Goal: Information Seeking & Learning: Learn about a topic

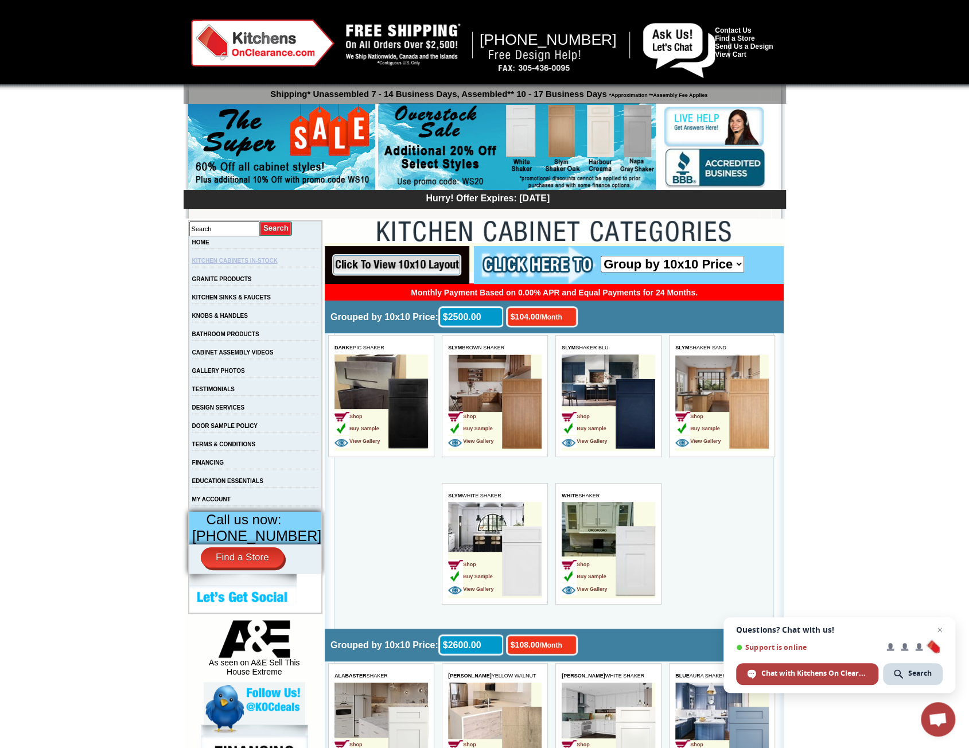
click at [272, 262] on link "KITCHEN CABINETS IN-STOCK" at bounding box center [234, 261] width 85 height 6
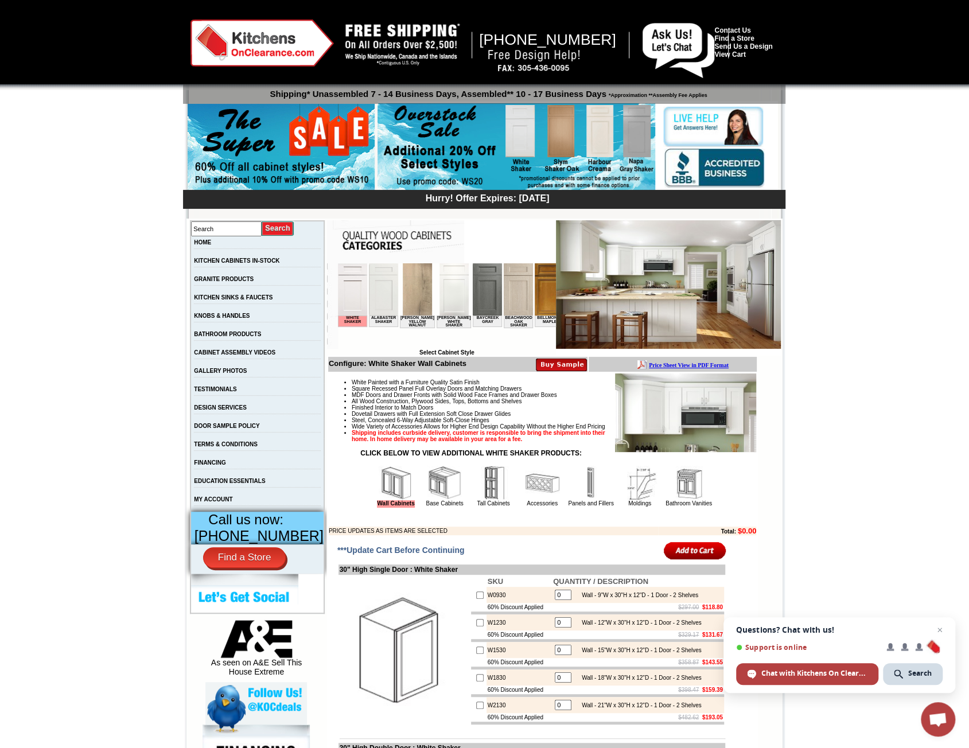
click at [382, 307] on img at bounding box center [382, 289] width 29 height 52
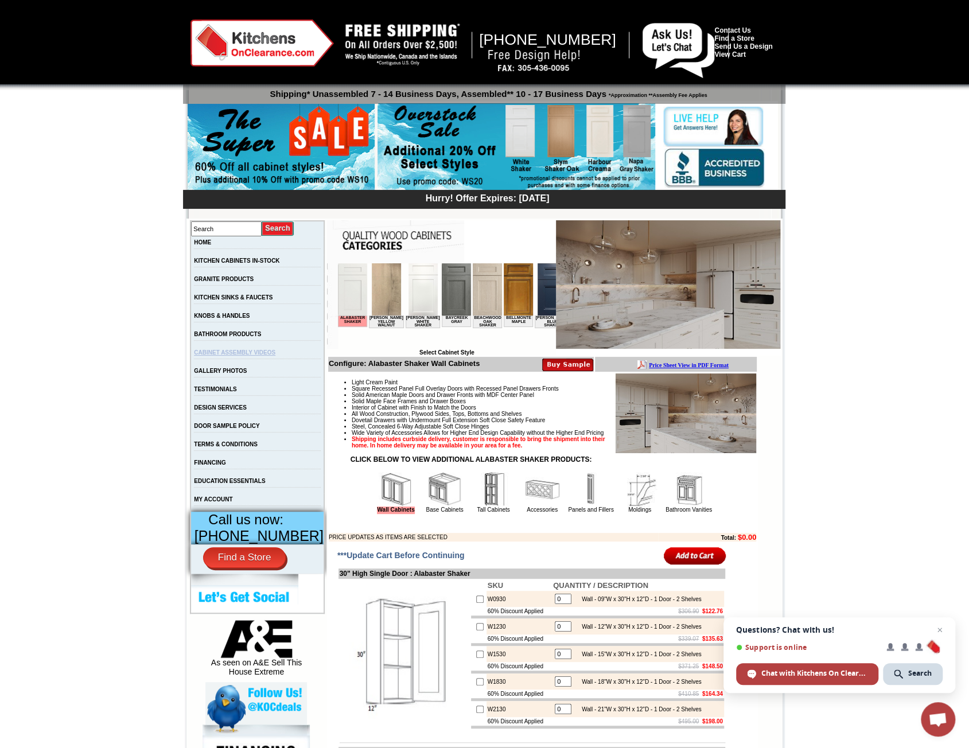
click at [271, 354] on link "CABINET ASSEMBLY VIDEOS" at bounding box center [234, 352] width 81 height 6
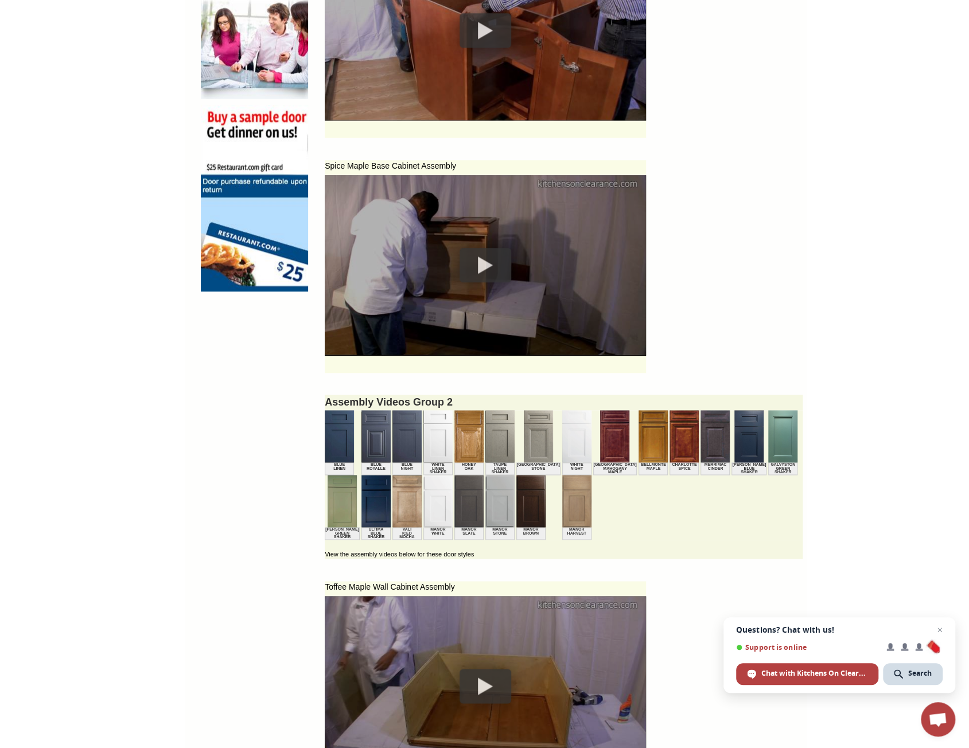
scroll to position [860, 0]
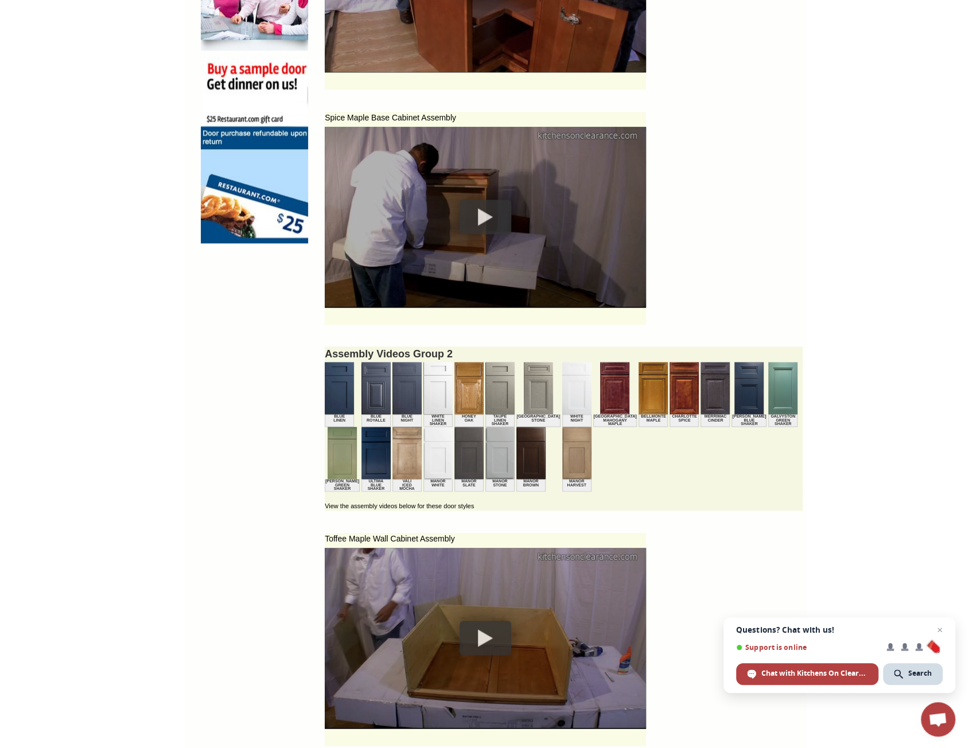
click at [325, 399] on img at bounding box center [339, 388] width 29 height 52
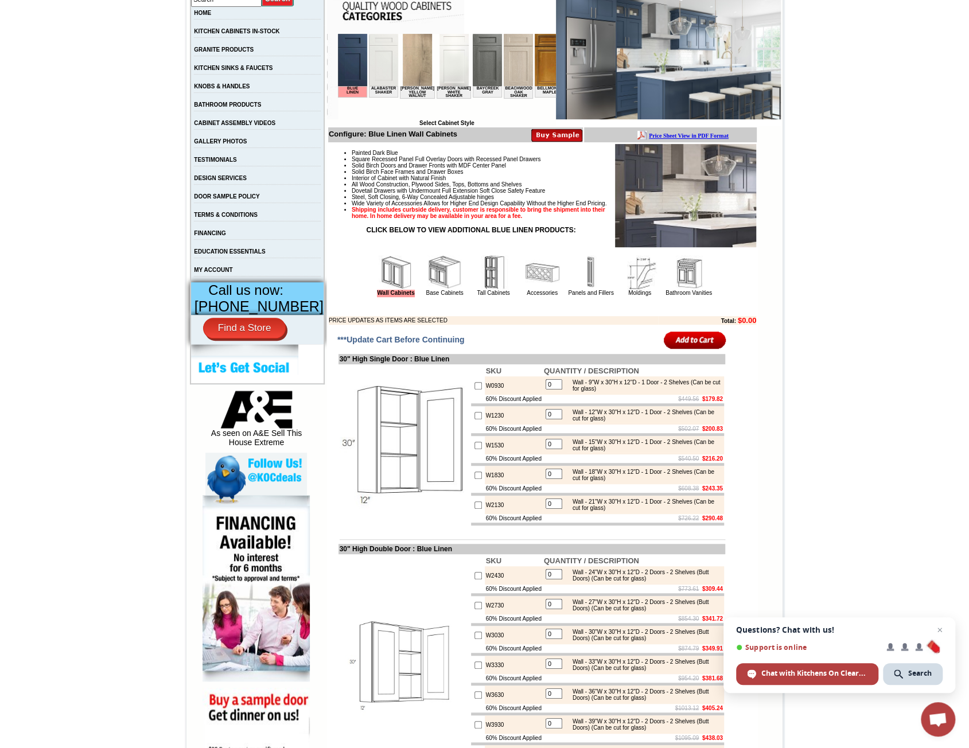
scroll to position [172, 0]
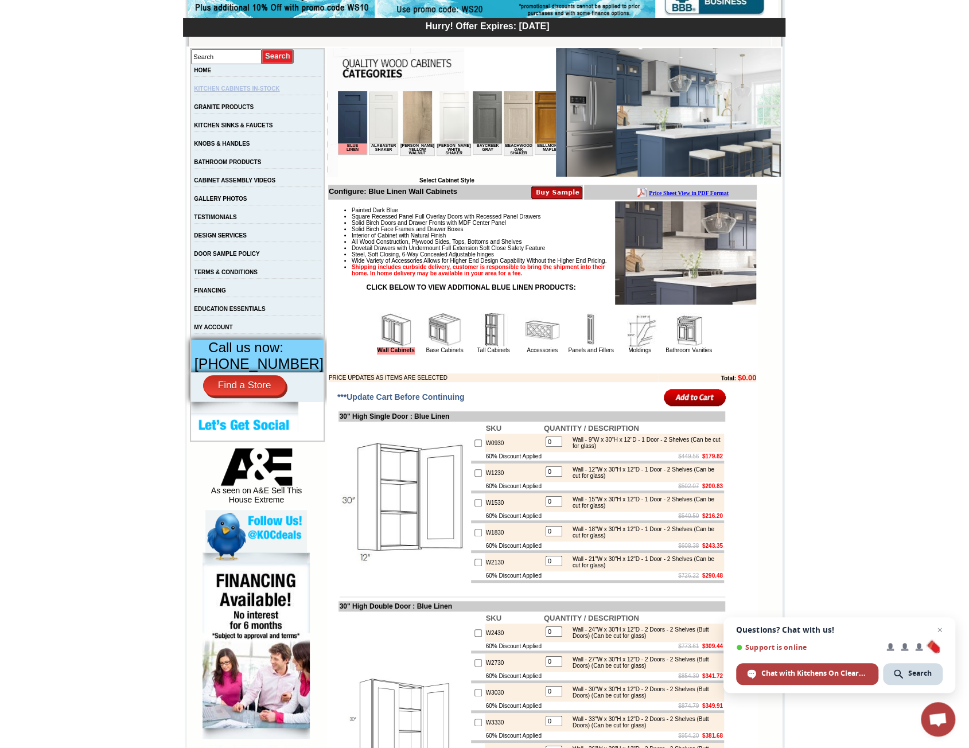
click at [260, 89] on link "KITCHEN CABINETS IN-STOCK" at bounding box center [236, 88] width 85 height 6
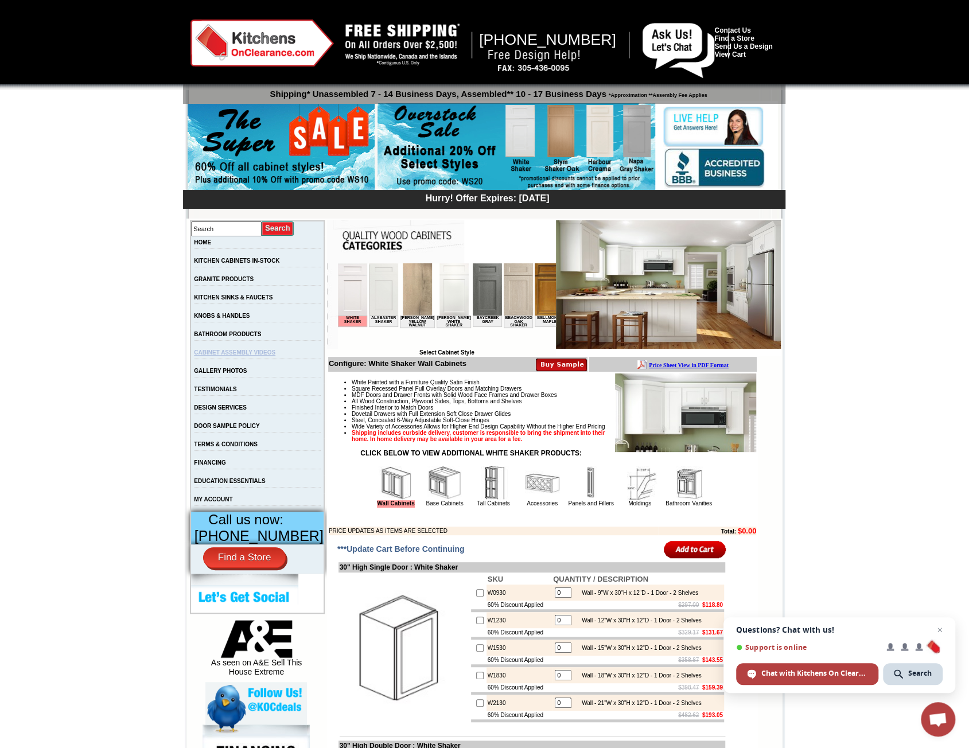
click at [258, 356] on link "CABINET ASSEMBLY VIDEOS" at bounding box center [234, 352] width 81 height 6
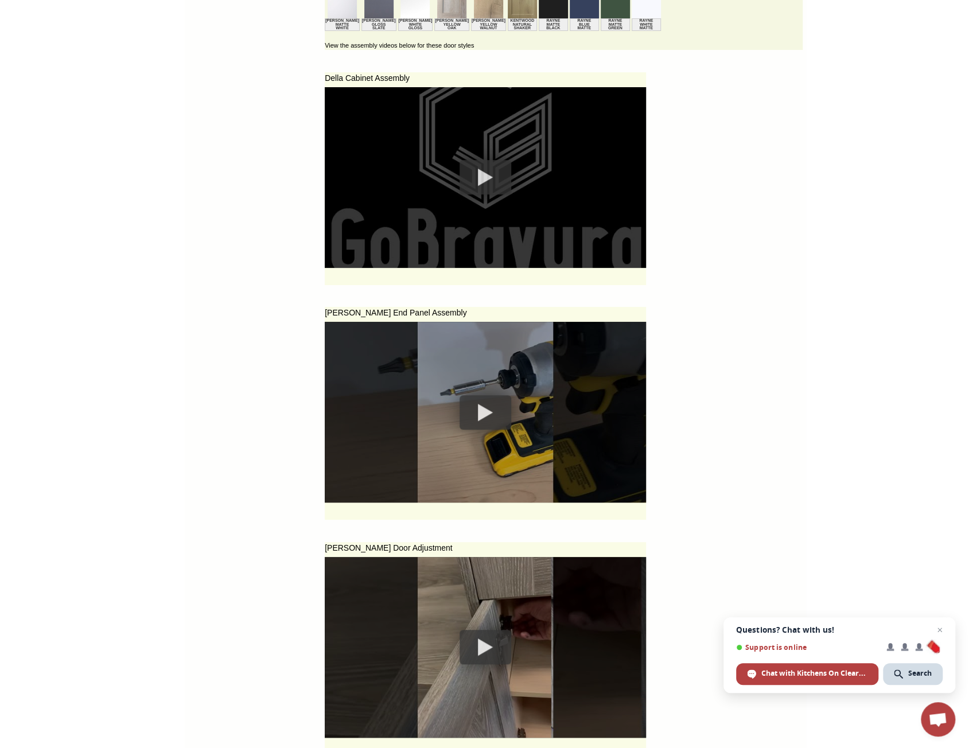
scroll to position [2755, 0]
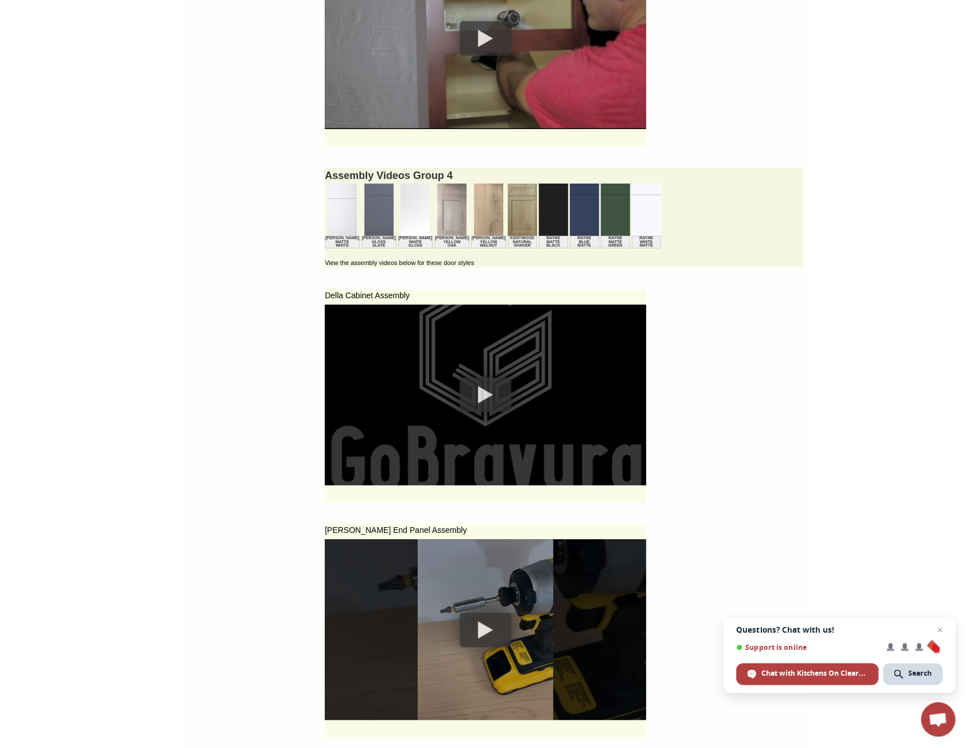
click at [472, 408] on div at bounding box center [485, 394] width 52 height 34
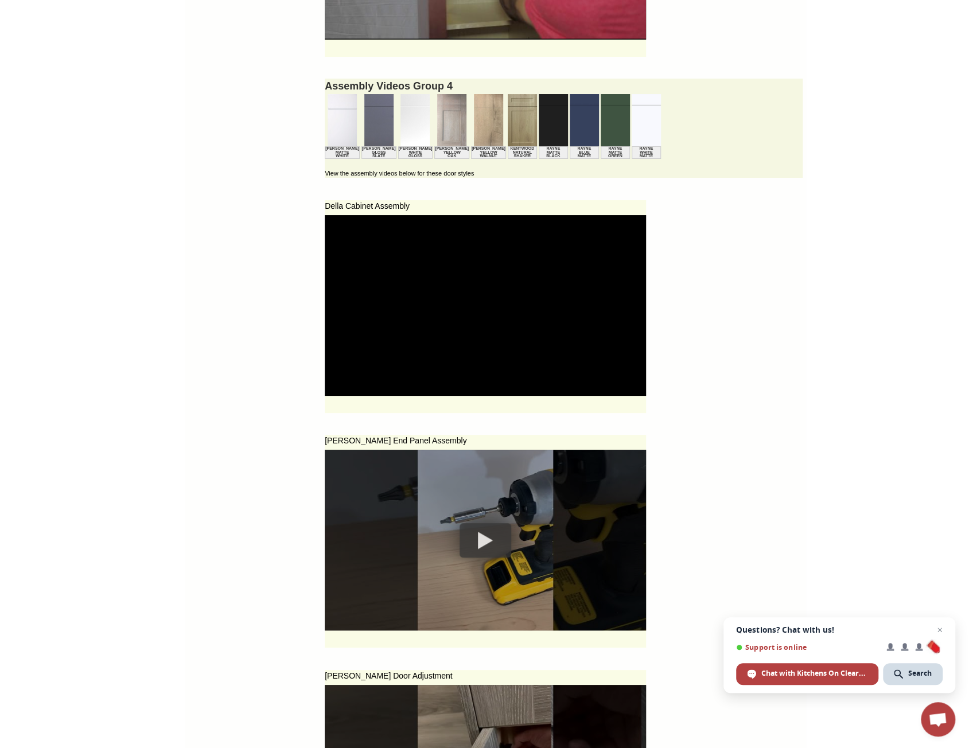
scroll to position [3042, 0]
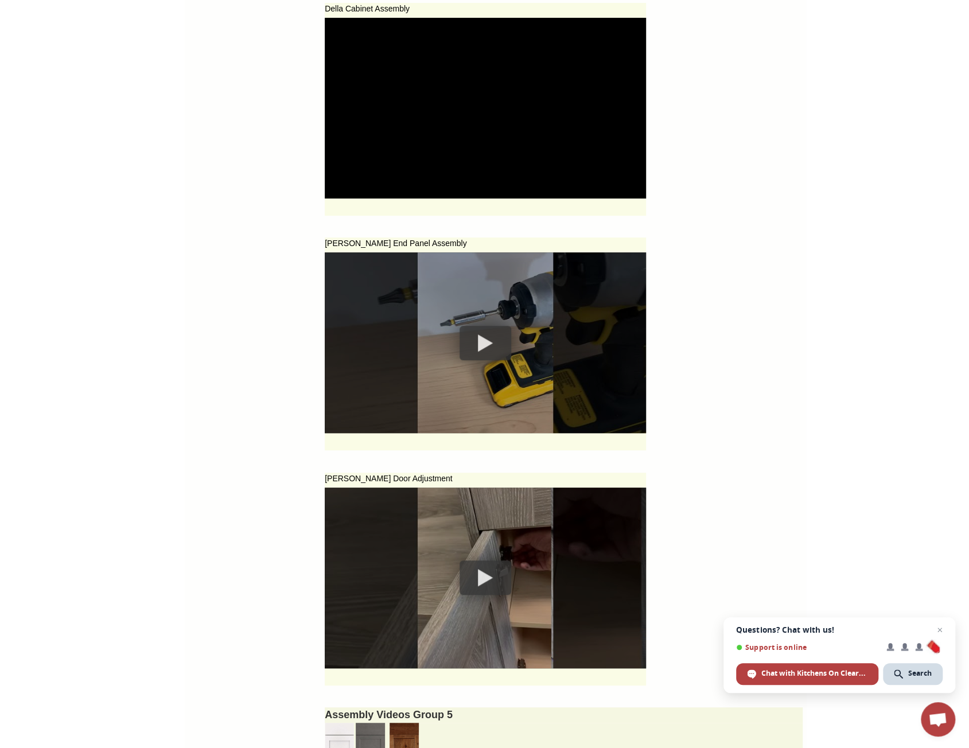
click at [466, 335] on div at bounding box center [485, 343] width 52 height 34
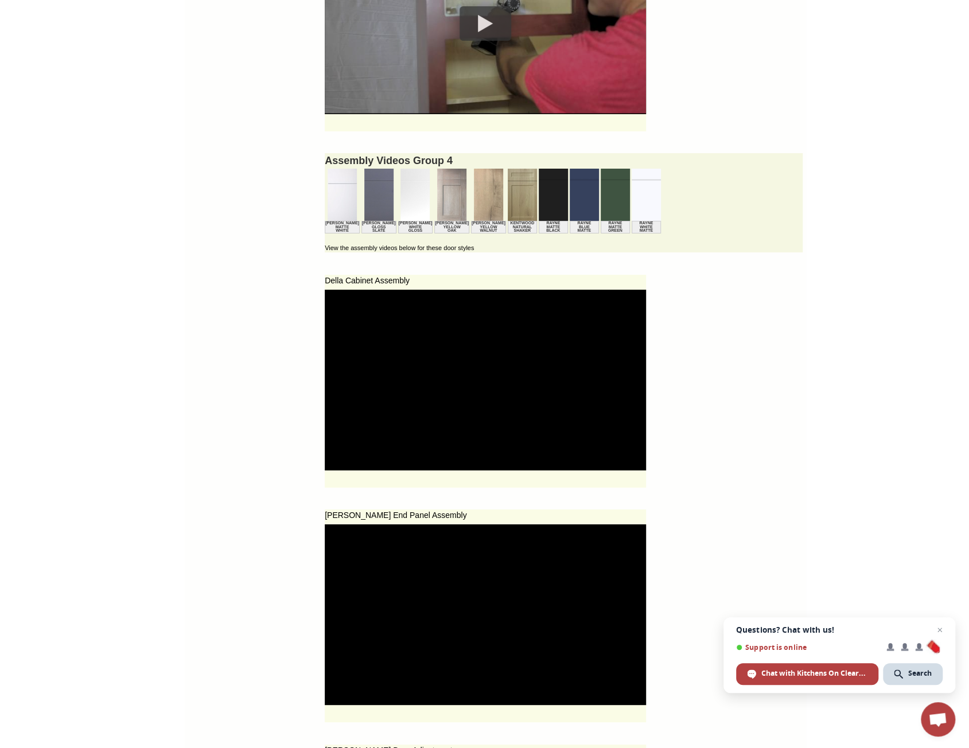
scroll to position [2583, 0]
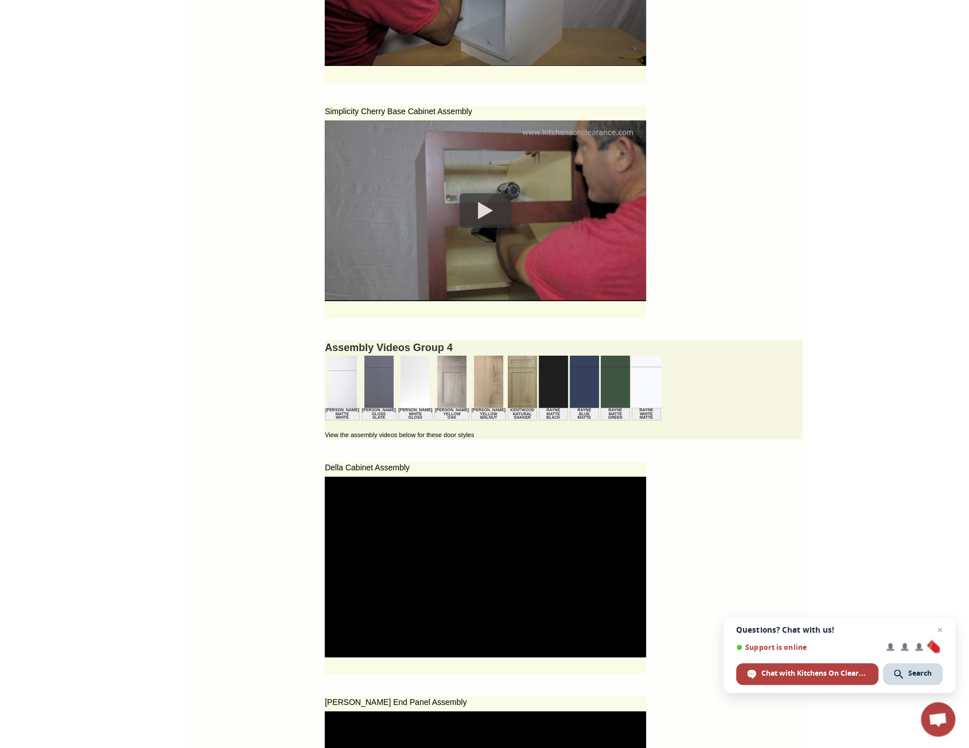
click at [600, 396] on img at bounding box center [614, 382] width 29 height 52
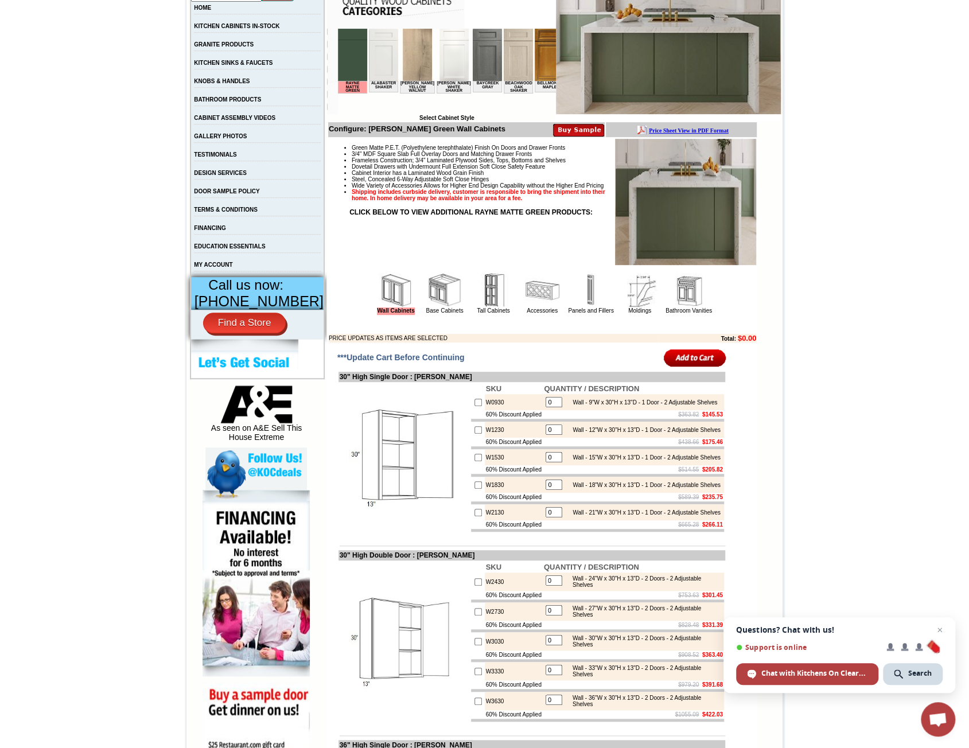
scroll to position [115, 0]
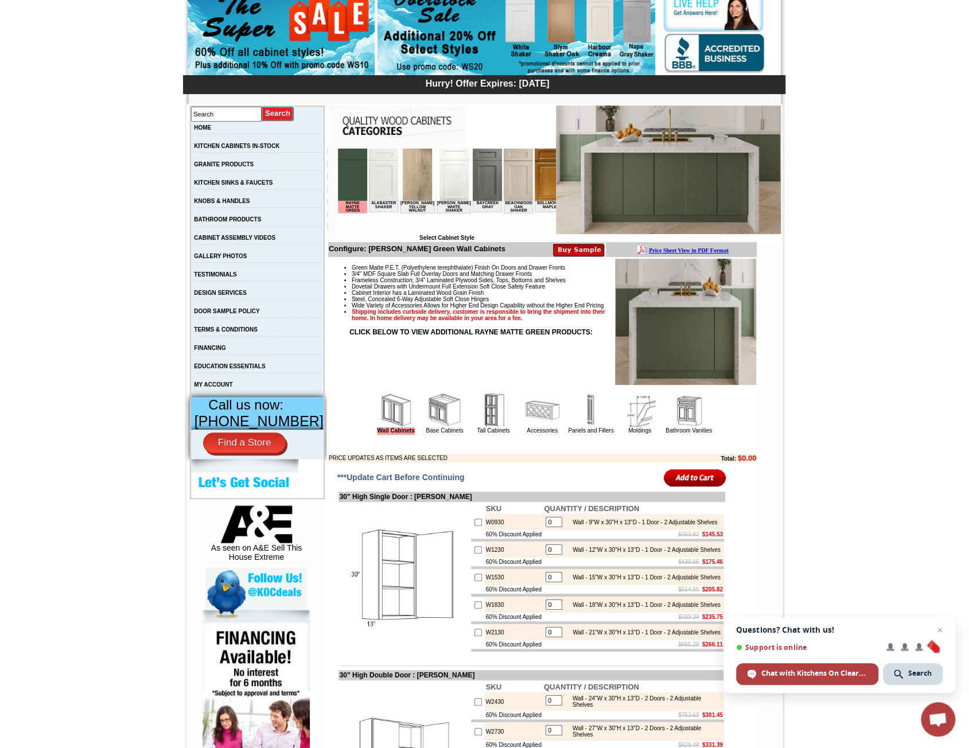
click at [428, 404] on img at bounding box center [444, 410] width 34 height 34
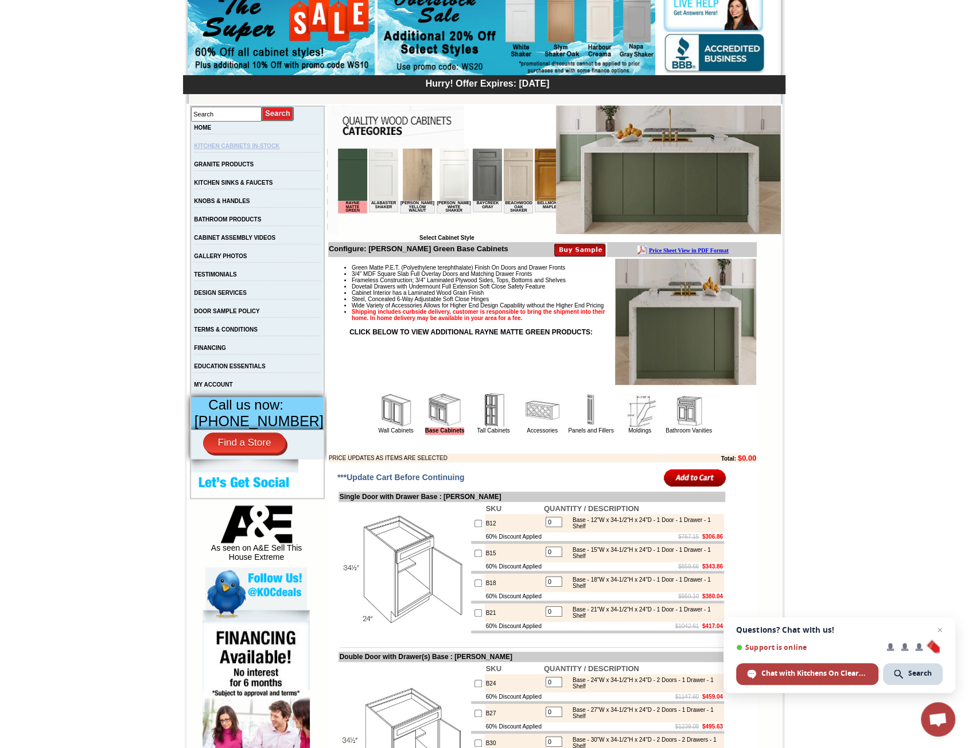
click at [241, 149] on link "KITCHEN CABINETS IN-STOCK" at bounding box center [236, 146] width 85 height 6
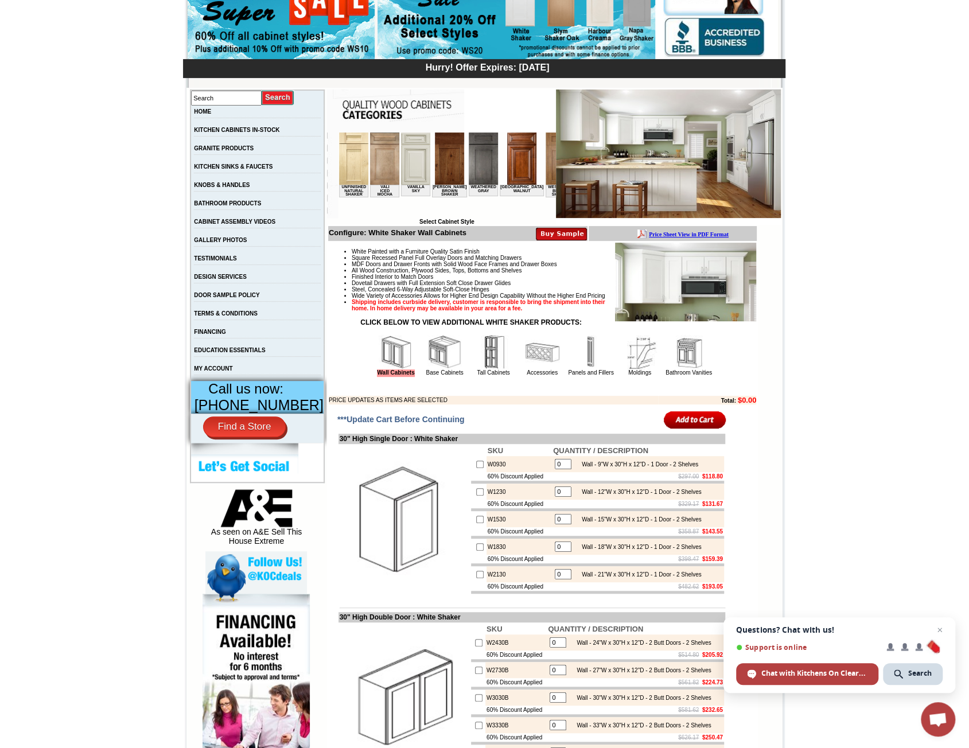
scroll to position [115, 0]
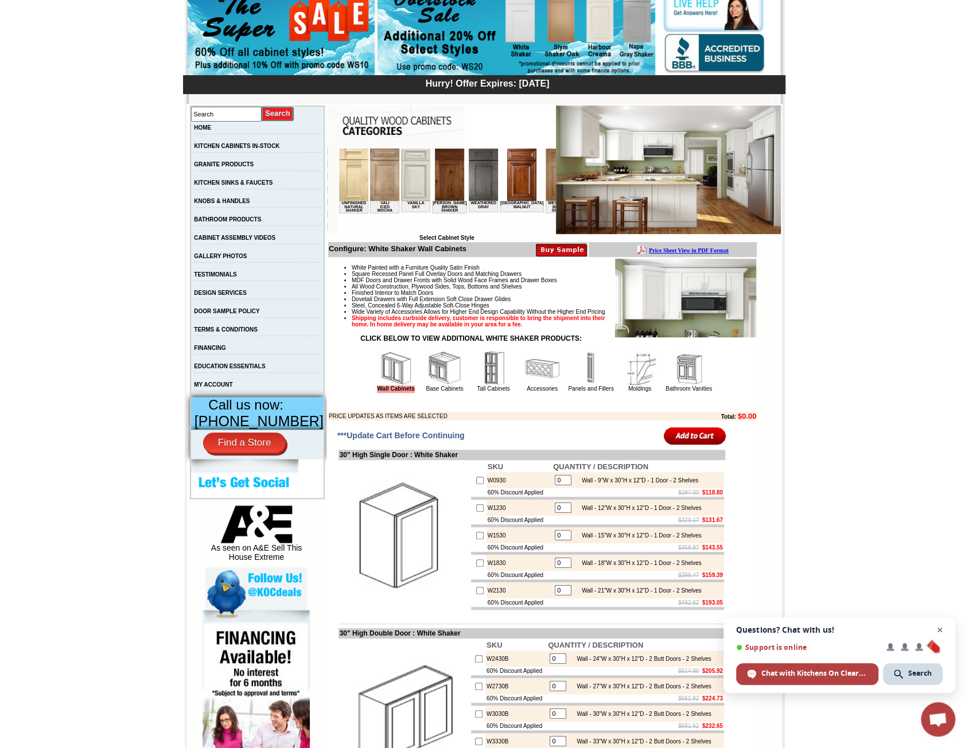
click at [942, 625] on span "Close chat" at bounding box center [940, 630] width 14 height 14
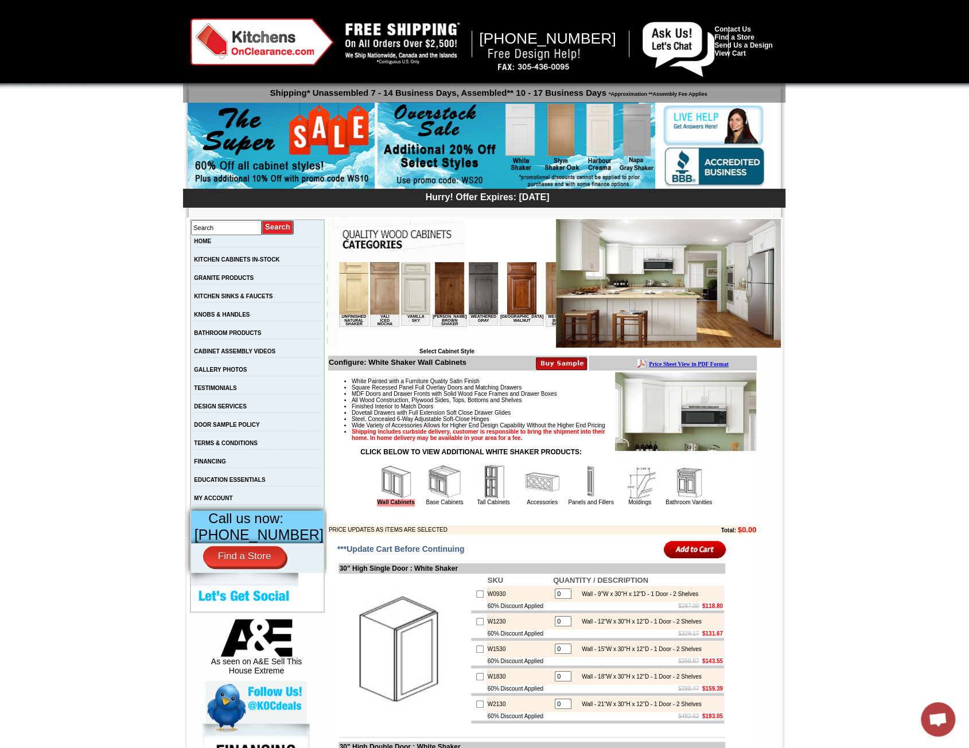
scroll to position [0, 0]
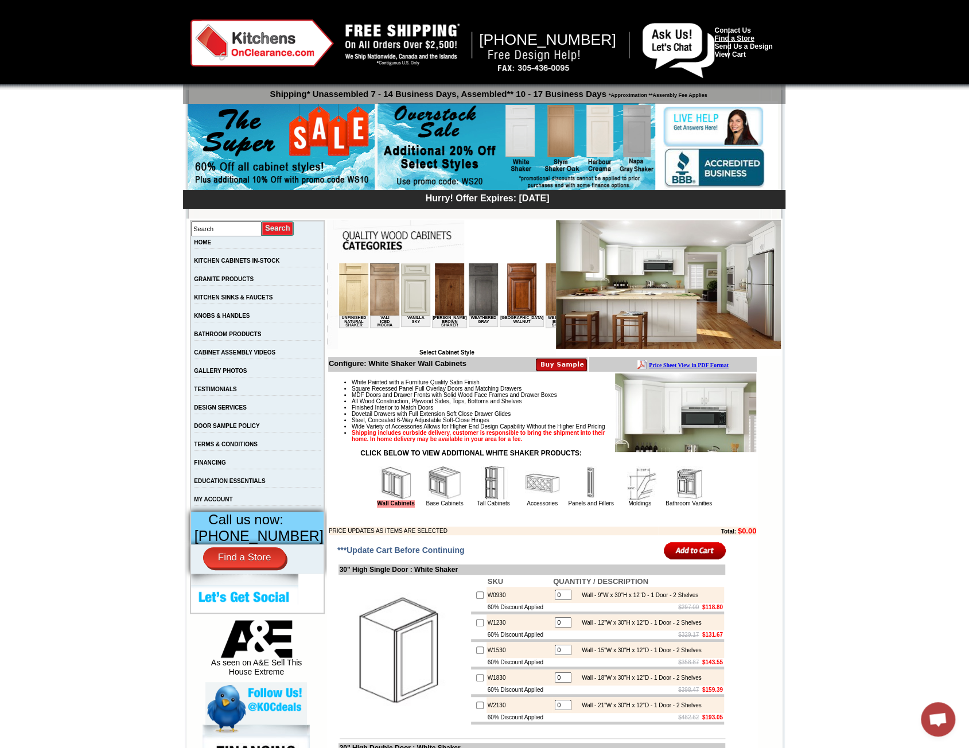
click at [747, 35] on link "Find a Store" at bounding box center [734, 38] width 40 height 8
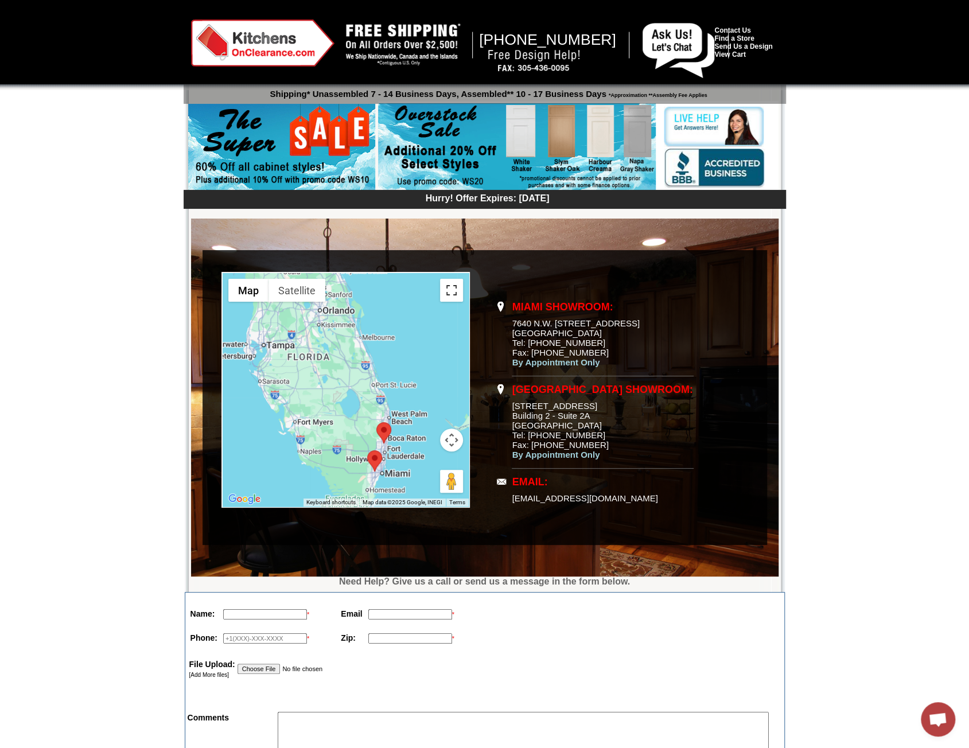
click at [449, 290] on button "Toggle fullscreen view" at bounding box center [451, 290] width 23 height 23
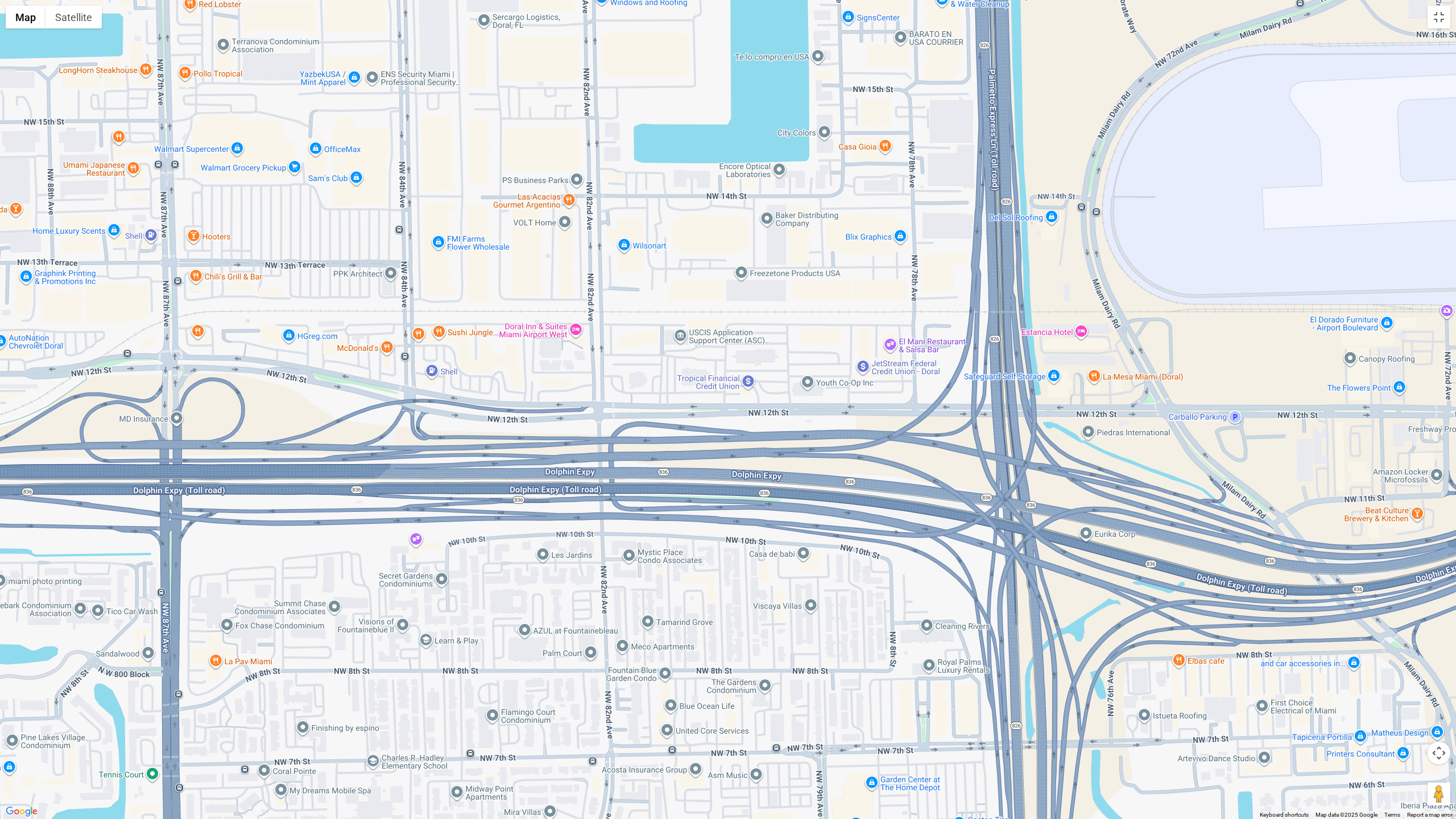
drag, startPoint x: 650, startPoint y: 277, endPoint x: 651, endPoint y: 292, distance: 15.0
click at [651, 292] on div at bounding box center [728, 410] width 1456 height 819
